Goal: Task Accomplishment & Management: Manage account settings

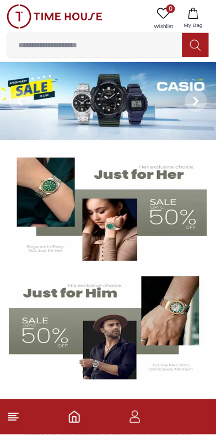
click at [195, 17] on icon "button" at bounding box center [193, 13] width 11 height 11
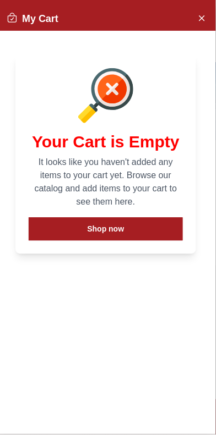
click at [207, 19] on button "Close Account" at bounding box center [202, 18] width 18 height 18
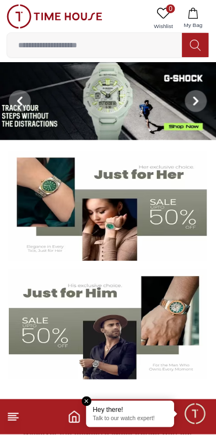
click at [86, 401] on em "Close tooltip" at bounding box center [87, 402] width 10 height 10
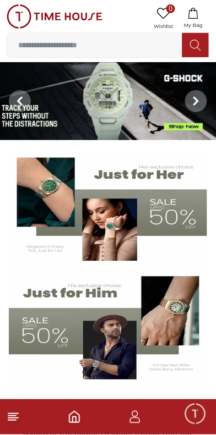
click at [141, 420] on icon "button" at bounding box center [134, 417] width 13 height 13
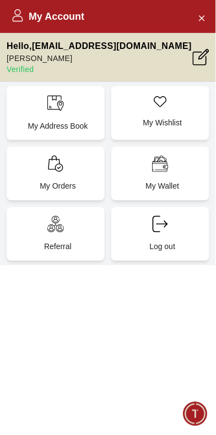
click at [71, 181] on p "My Orders" at bounding box center [57, 186] width 85 height 11
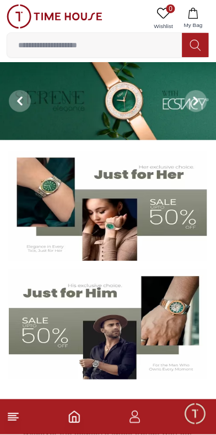
click at [132, 422] on icon "button" at bounding box center [134, 417] width 13 height 13
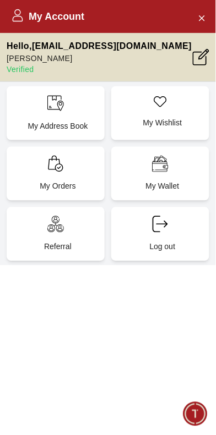
click at [80, 111] on div "My Address Book" at bounding box center [56, 113] width 98 height 54
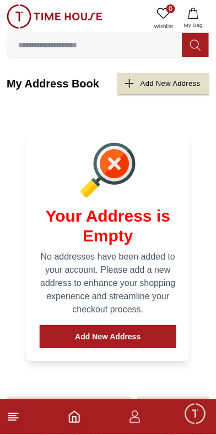
click at [162, 86] on div "Add New Address" at bounding box center [170, 84] width 60 height 13
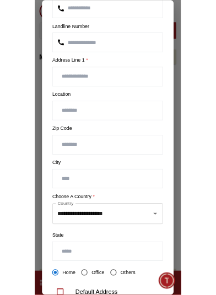
scroll to position [135, 0]
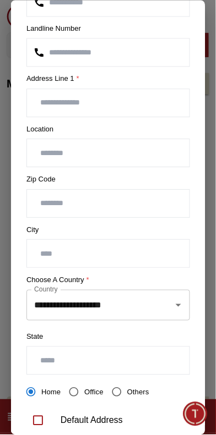
click at [149, 300] on input "**********" at bounding box center [92, 305] width 123 height 21
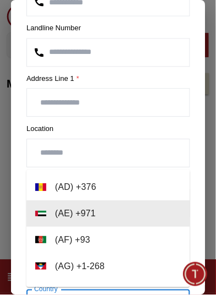
scroll to position [291, 0]
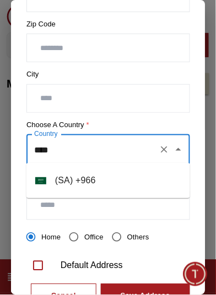
click at [159, 185] on li "( [GEOGRAPHIC_DATA] ) + 966" at bounding box center [107, 180] width 163 height 26
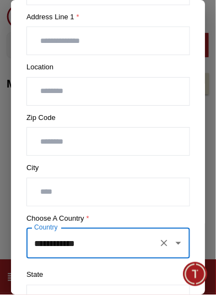
scroll to position [181, 0]
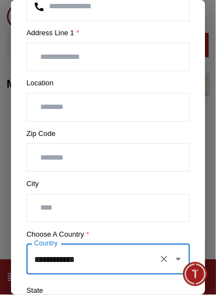
type input "**********"
click at [134, 201] on input "text" at bounding box center [108, 208] width 162 height 28
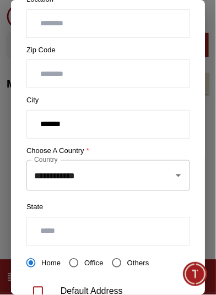
scroll to position [266, 0]
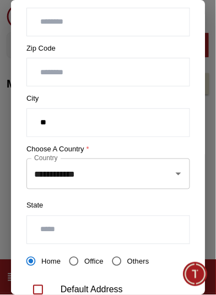
type input "*"
type input "*****"
click at [138, 225] on input "text" at bounding box center [108, 230] width 162 height 28
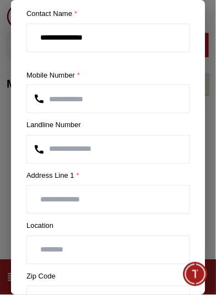
scroll to position [34, 0]
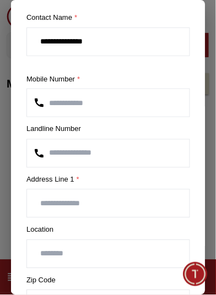
type input "*******"
click at [129, 204] on input "text" at bounding box center [108, 204] width 162 height 28
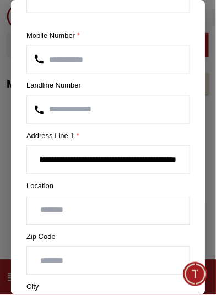
scroll to position [68, 0]
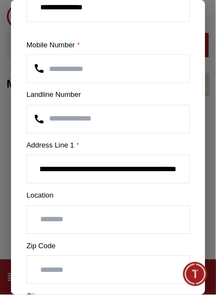
type input "**********"
click at [161, 214] on input "text" at bounding box center [108, 220] width 162 height 28
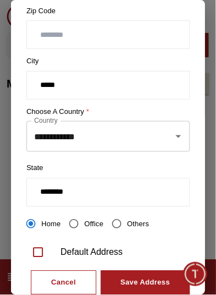
scroll to position [331, 0]
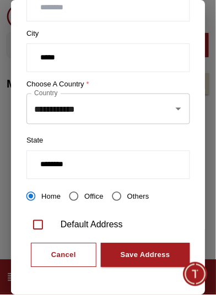
type input "**********"
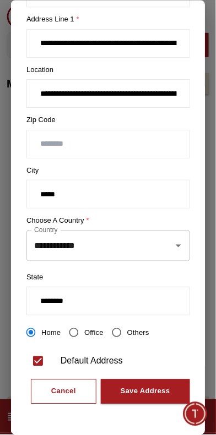
scroll to position [192, 0]
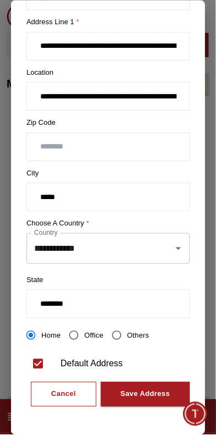
click at [152, 389] on div "Save Address" at bounding box center [145, 395] width 50 height 13
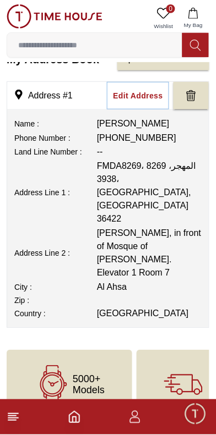
scroll to position [25, 0]
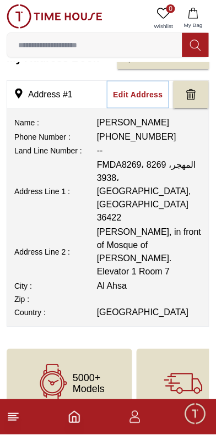
click at [73, 420] on polyline "Home" at bounding box center [74, 421] width 3 height 6
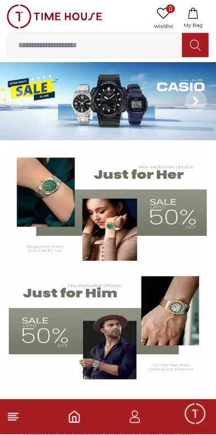
click at [157, 8] on link "0 Wishlist" at bounding box center [164, 18] width 28 height 28
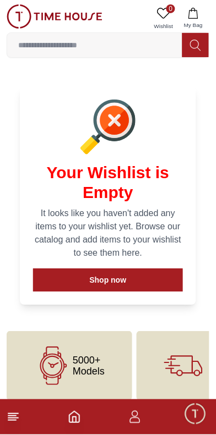
click at [19, 416] on icon at bounding box center [13, 417] width 13 height 13
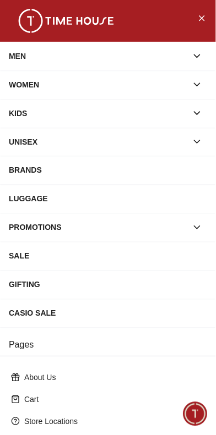
scroll to position [155, 0]
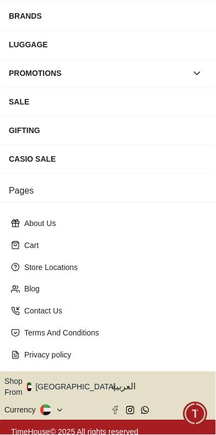
click at [74, 382] on button "Shop From [GEOGRAPHIC_DATA]" at bounding box center [63, 387] width 119 height 22
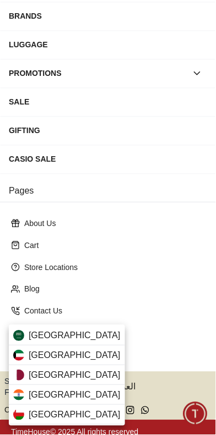
click at [105, 337] on div "[GEOGRAPHIC_DATA]" at bounding box center [67, 336] width 116 height 20
